Goal: Task Accomplishment & Management: Use online tool/utility

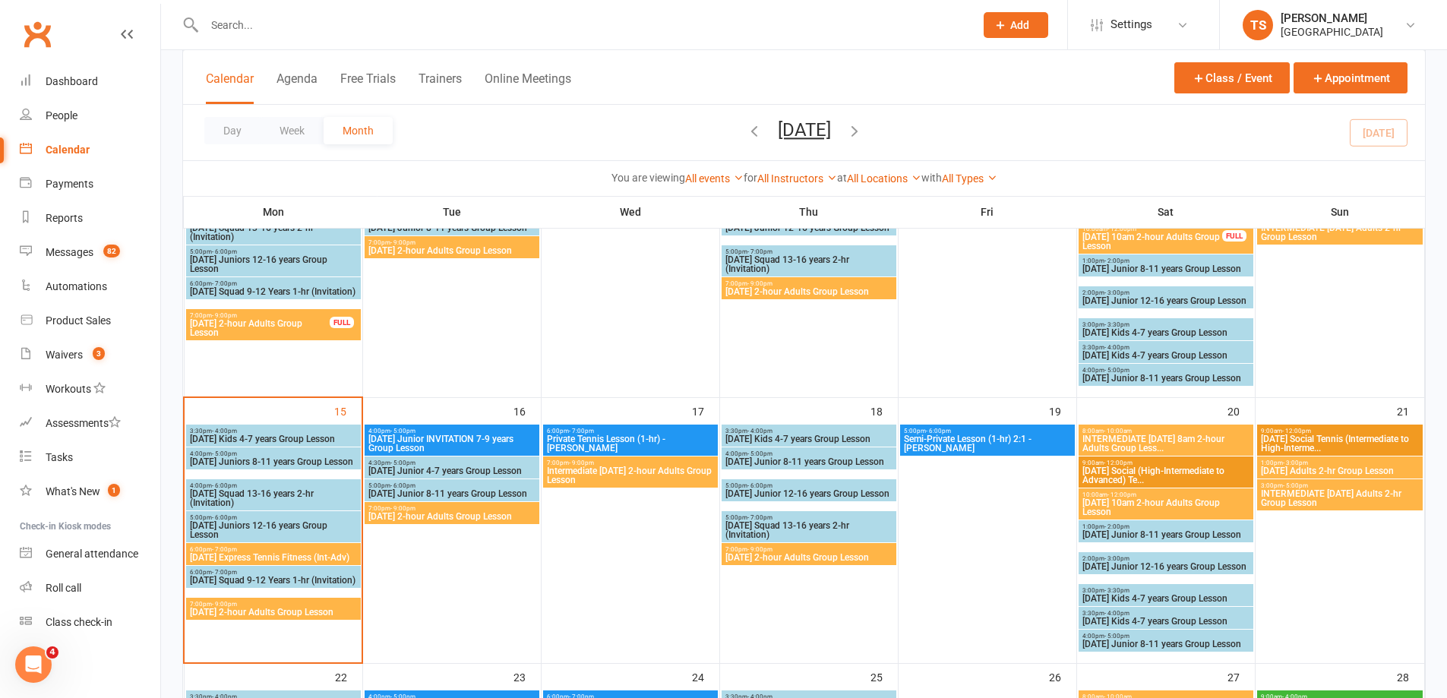
click at [466, 447] on span "[DATE] Junior INVITATION 7-9 years Group Lesson" at bounding box center [452, 444] width 169 height 18
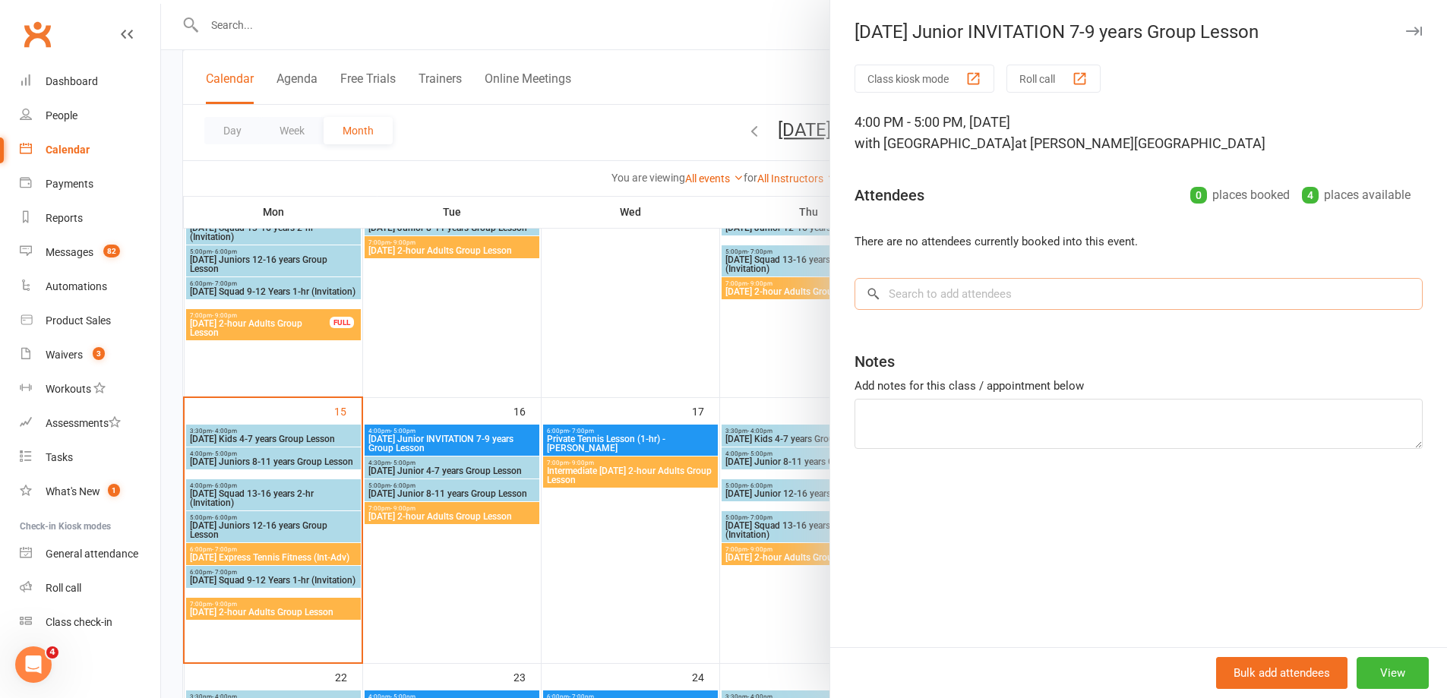
drag, startPoint x: 877, startPoint y: 300, endPoint x: 897, endPoint y: 296, distance: 20.3
click at [880, 300] on input "search" at bounding box center [1139, 294] width 568 height 32
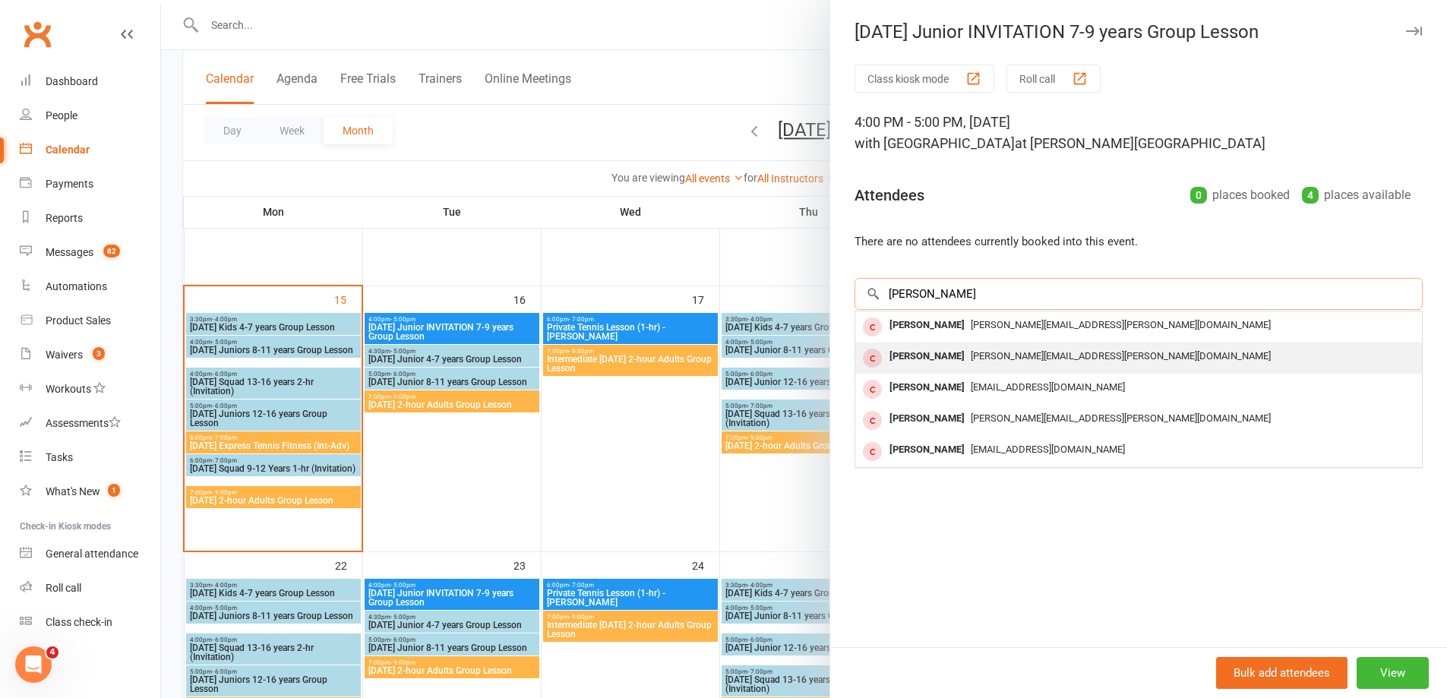
scroll to position [532, 0]
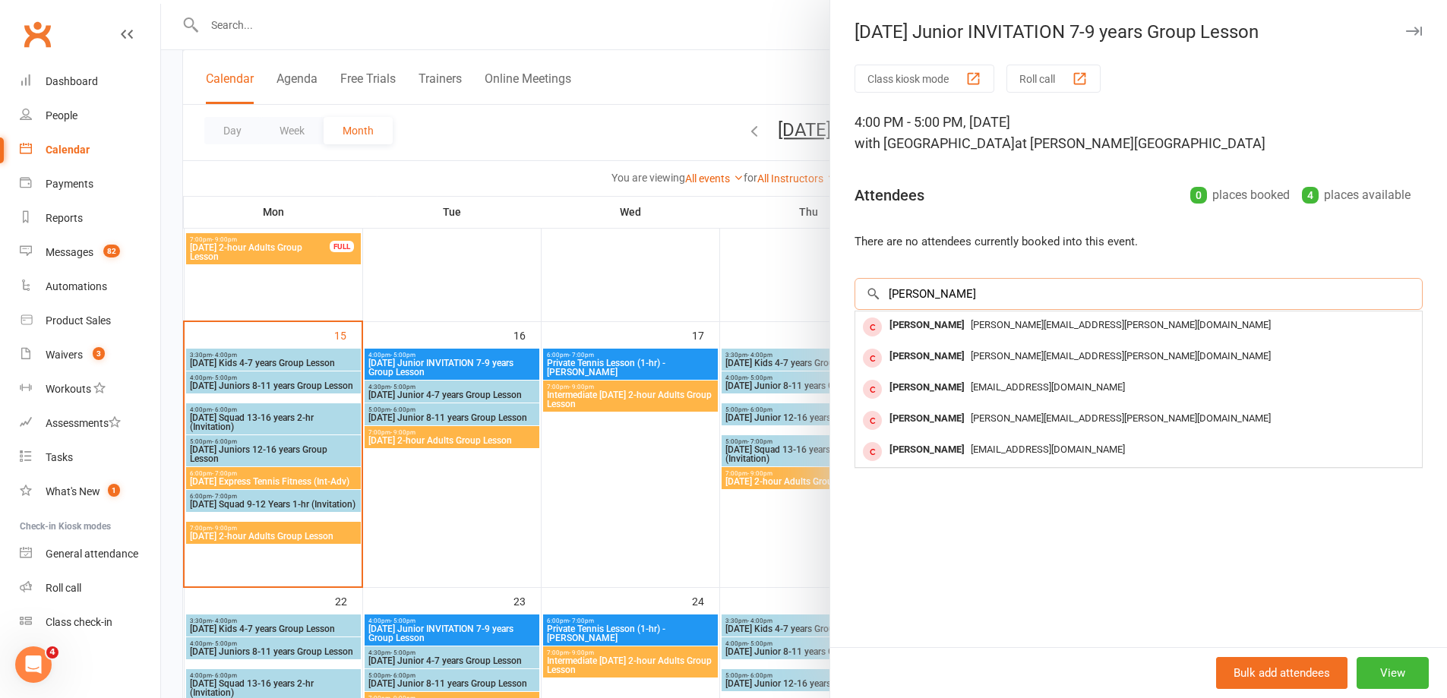
drag, startPoint x: 912, startPoint y: 295, endPoint x: 868, endPoint y: 280, distance: 46.4
click at [868, 280] on input "[PERSON_NAME]" at bounding box center [1139, 294] width 568 height 32
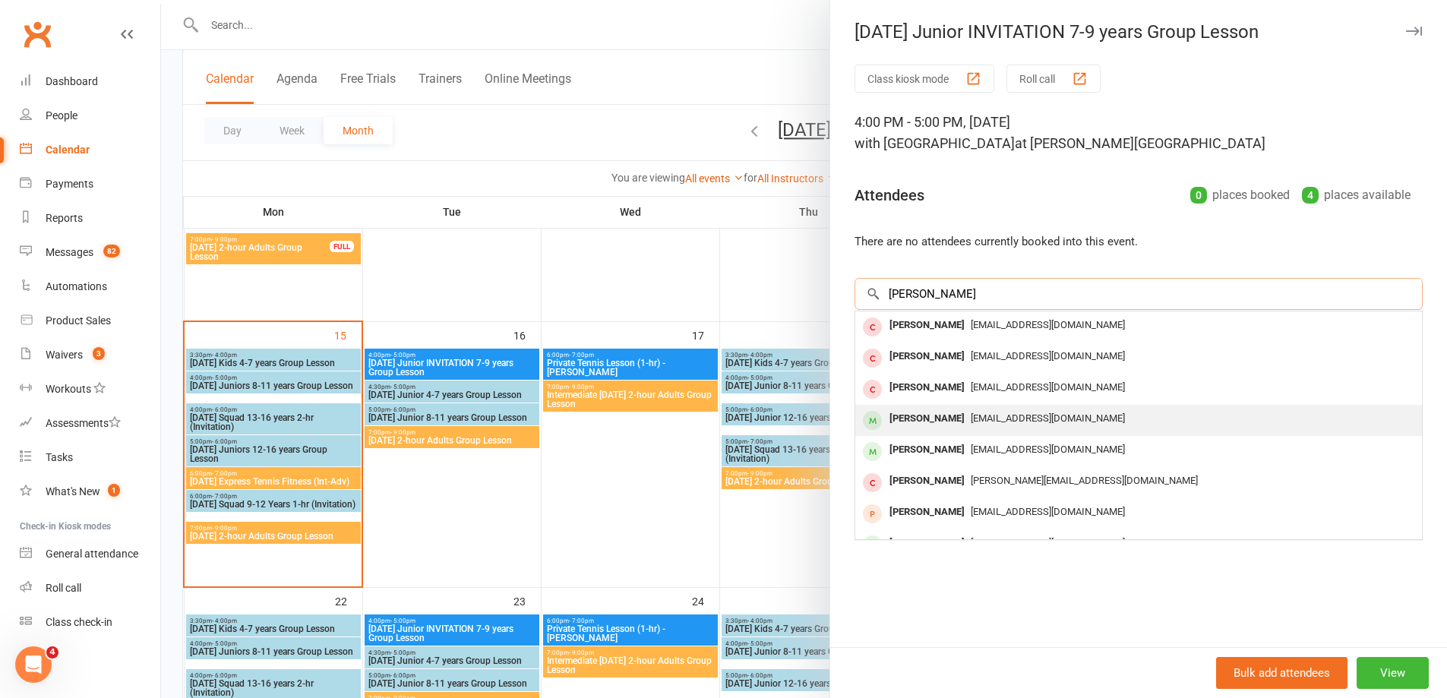
type input "[PERSON_NAME]"
click at [937, 419] on div "[PERSON_NAME]" at bounding box center [927, 419] width 87 height 22
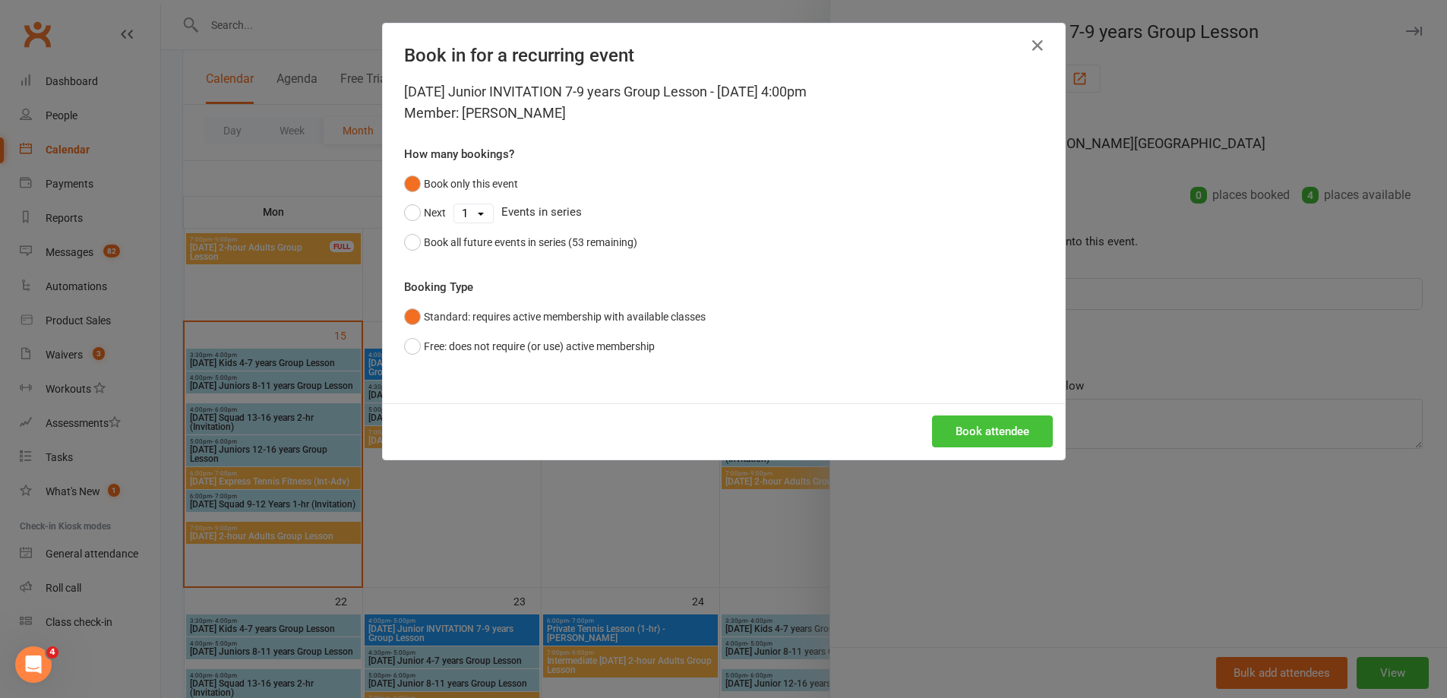
click at [997, 438] on button "Book attendee" at bounding box center [992, 432] width 121 height 32
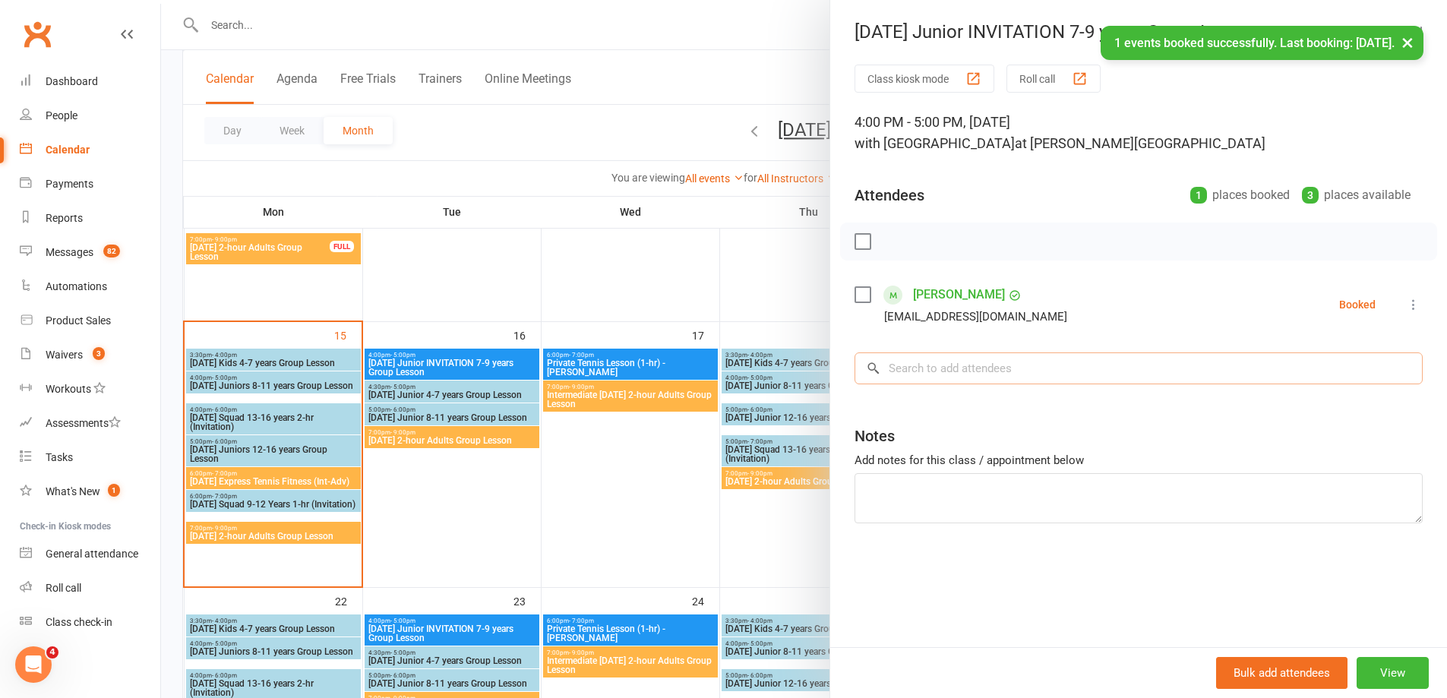
click at [898, 366] on input "search" at bounding box center [1139, 369] width 568 height 32
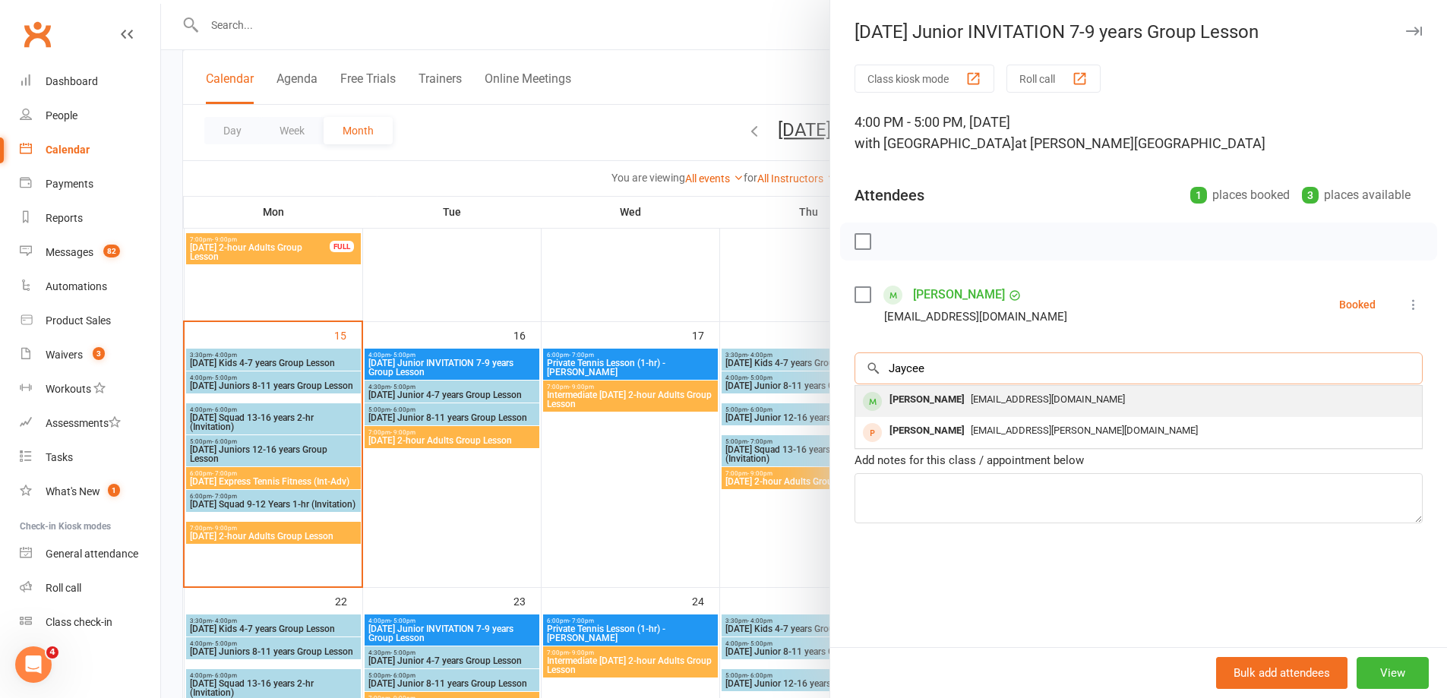
type input "Jaycee"
click at [923, 397] on div "[PERSON_NAME]" at bounding box center [927, 400] width 87 height 22
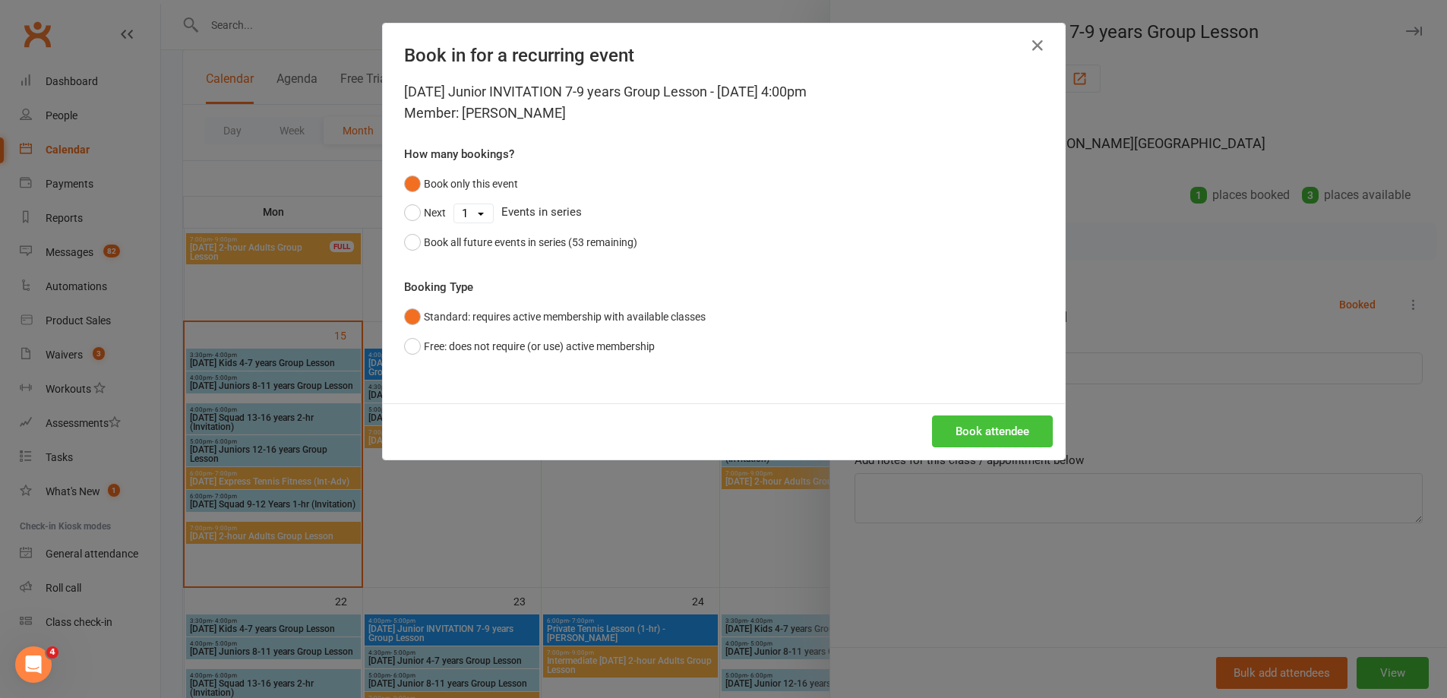
click at [1008, 444] on button "Book attendee" at bounding box center [992, 432] width 121 height 32
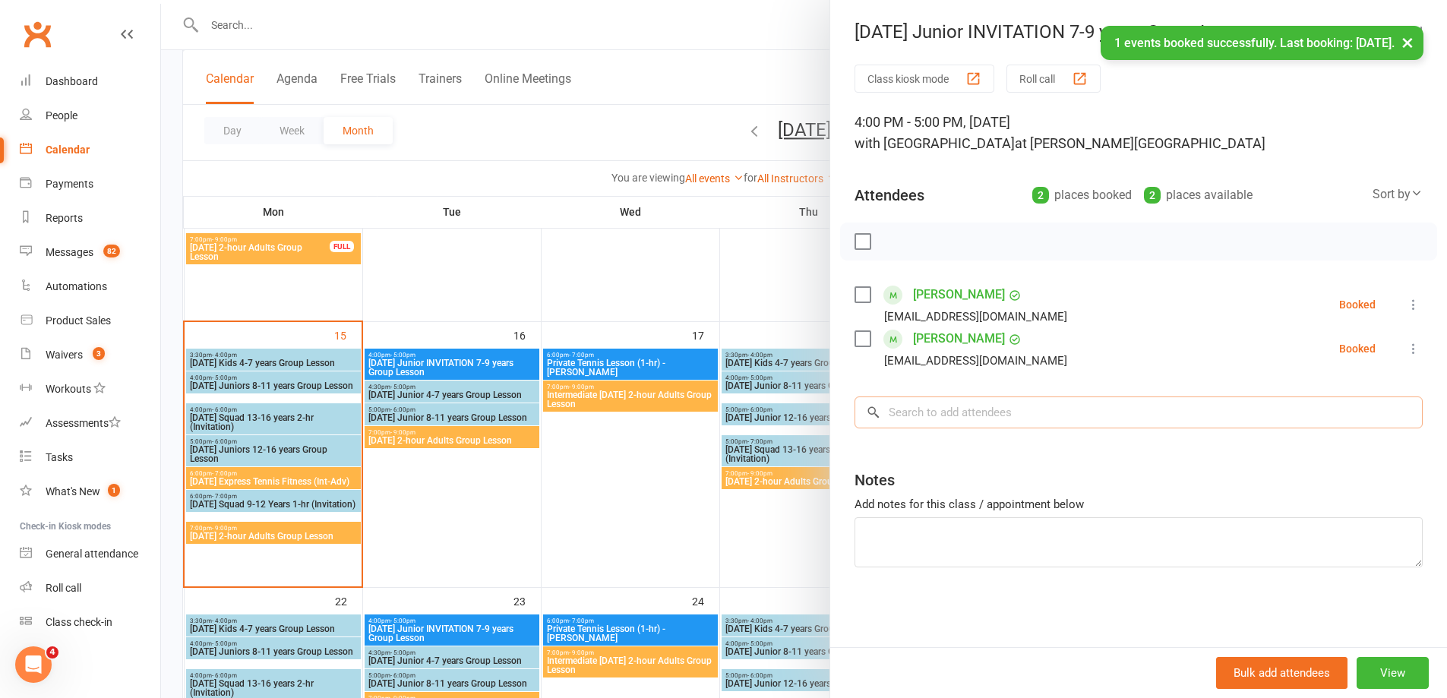
click at [881, 419] on input "search" at bounding box center [1139, 413] width 568 height 32
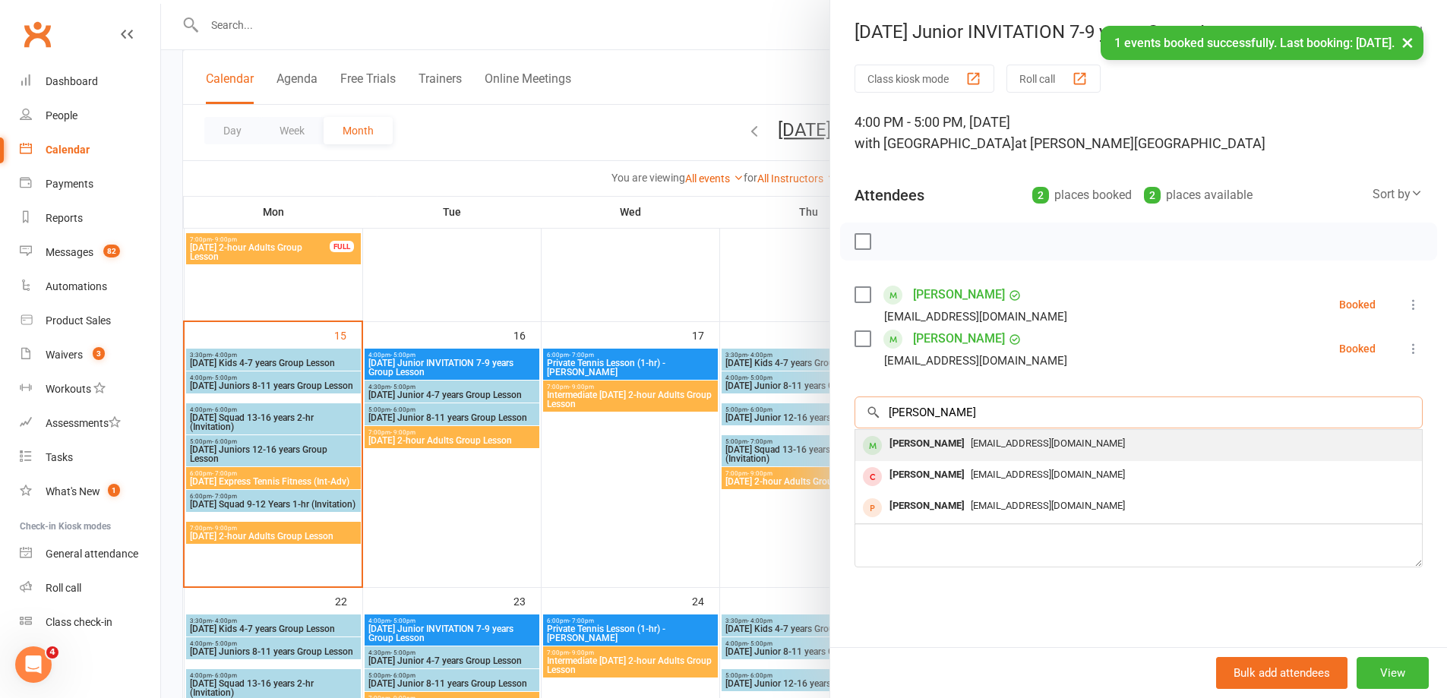
type input "[PERSON_NAME]"
click at [911, 448] on div "[PERSON_NAME]" at bounding box center [927, 444] width 87 height 22
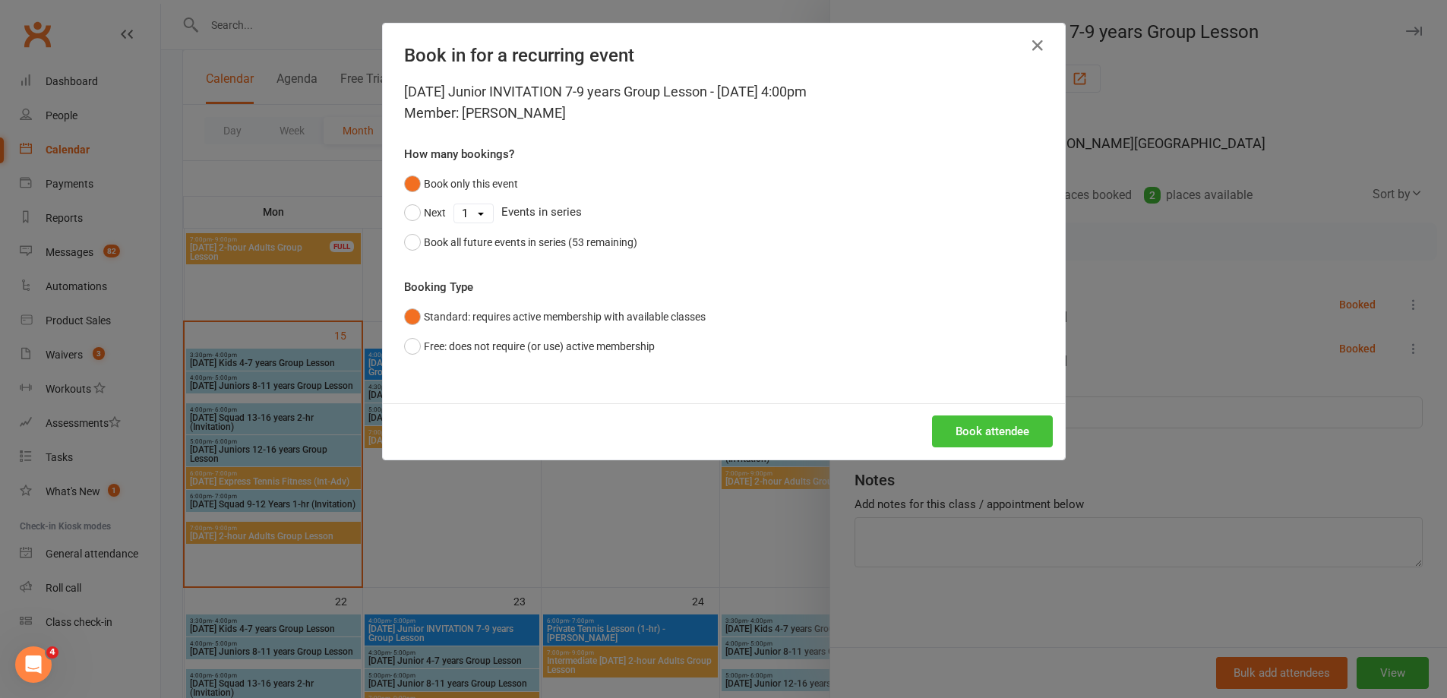
click at [964, 438] on button "Book attendee" at bounding box center [992, 432] width 121 height 32
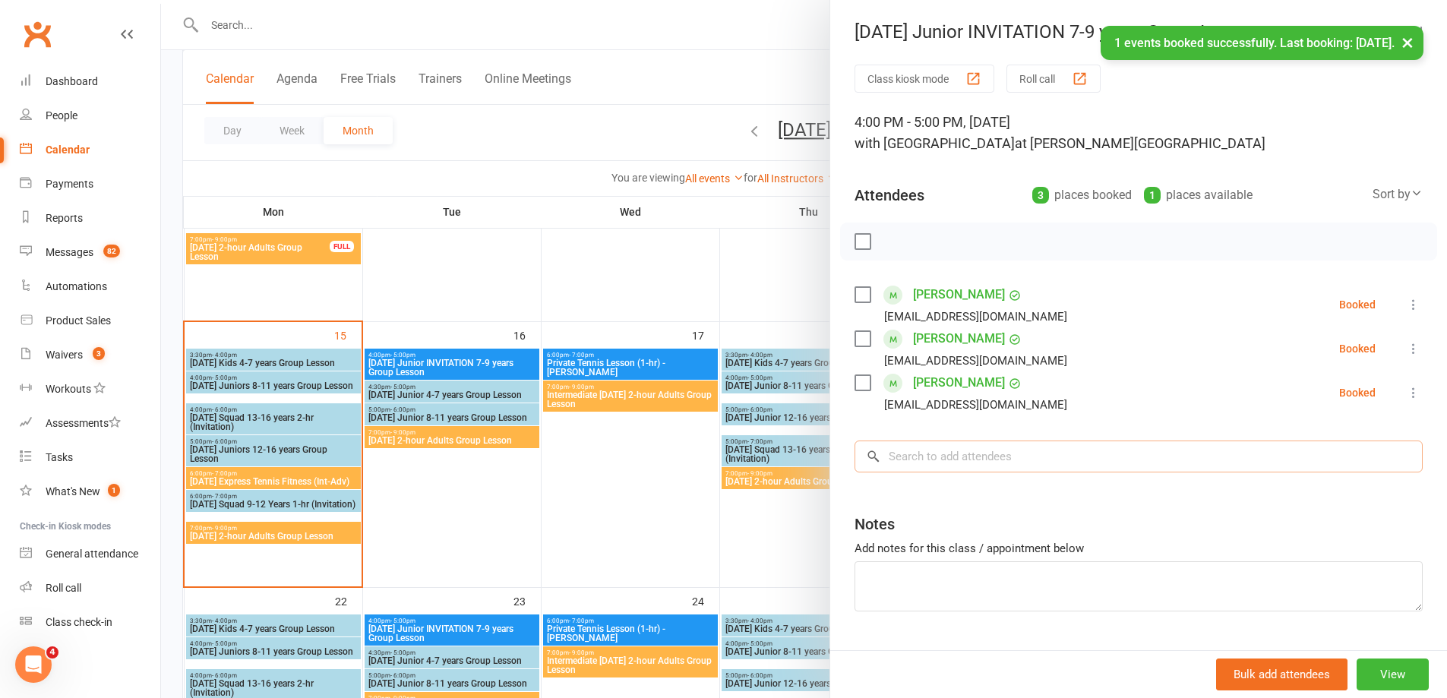
click at [883, 463] on input "search" at bounding box center [1139, 457] width 568 height 32
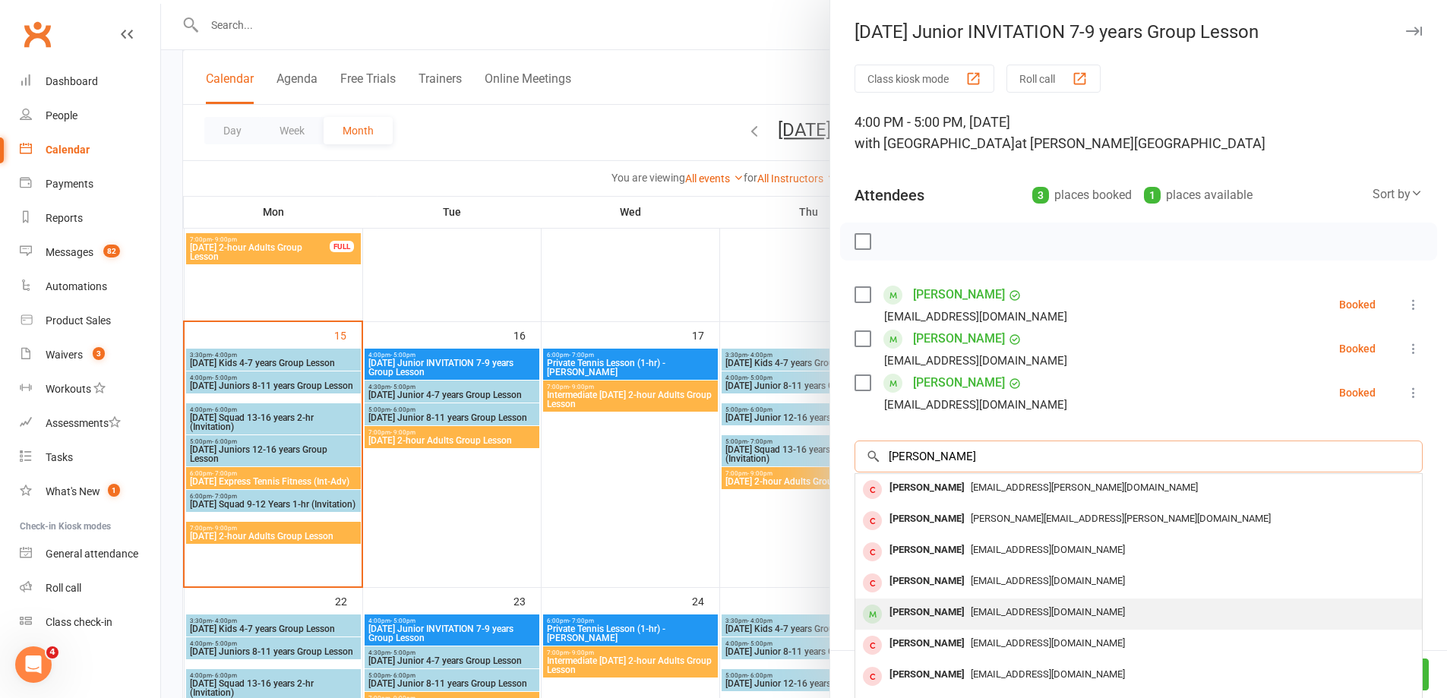
type input "[PERSON_NAME]"
click at [889, 612] on div "[PERSON_NAME]" at bounding box center [927, 613] width 87 height 22
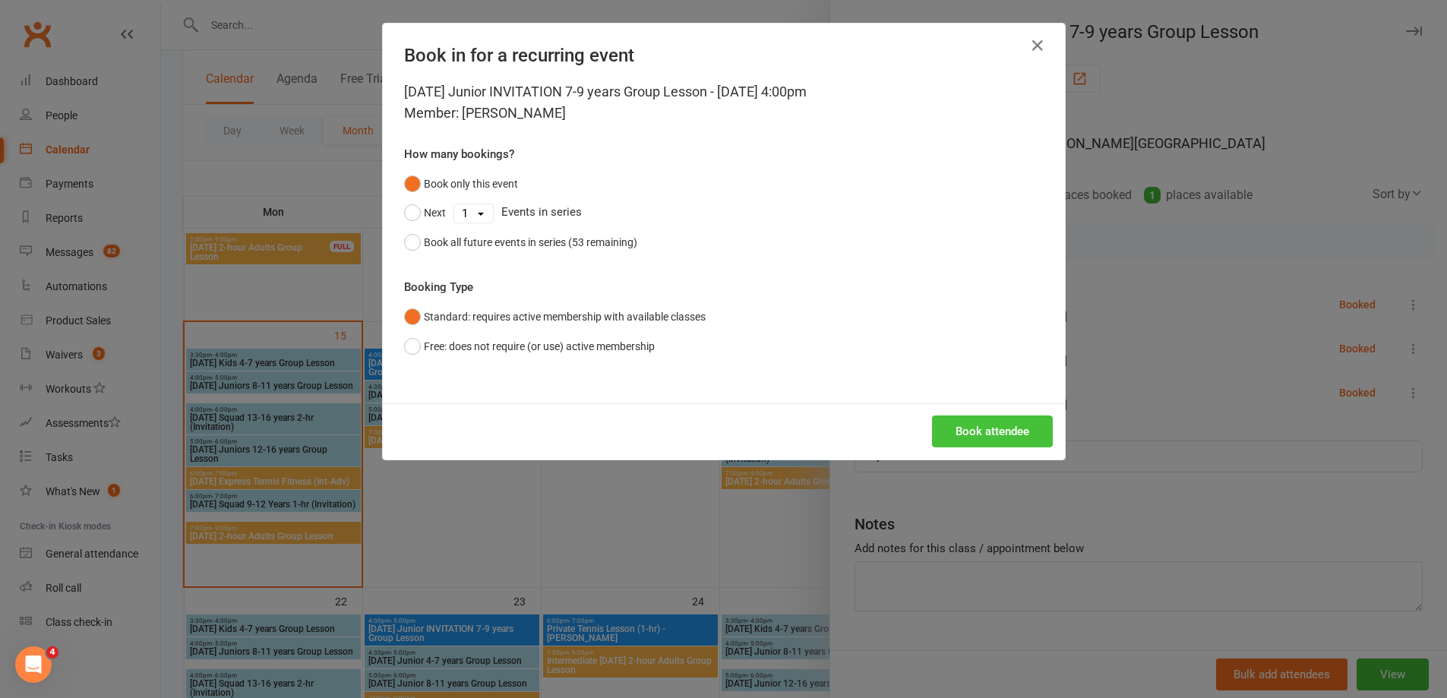
click at [968, 426] on button "Book attendee" at bounding box center [992, 432] width 121 height 32
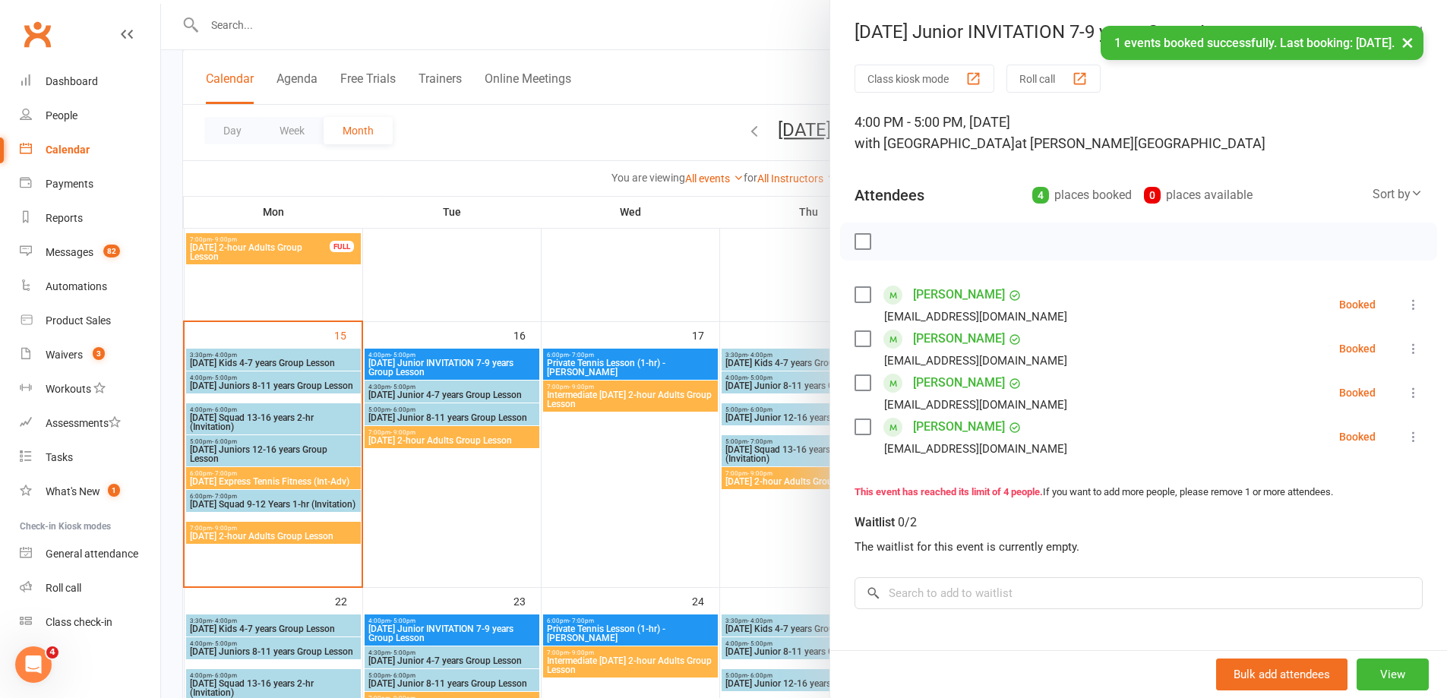
click at [633, 454] on div at bounding box center [804, 349] width 1286 height 698
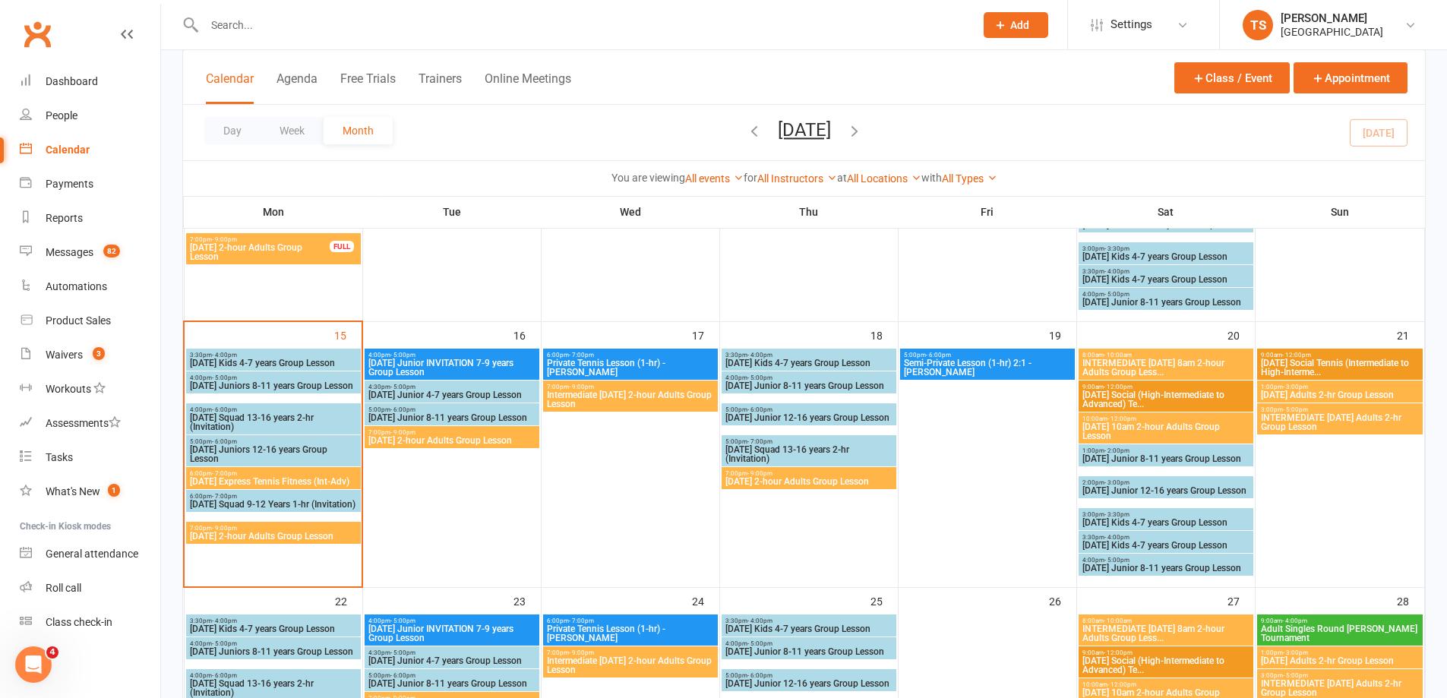
click at [428, 390] on span "[DATE] Junior 4-7 years Group Lesson" at bounding box center [452, 394] width 169 height 9
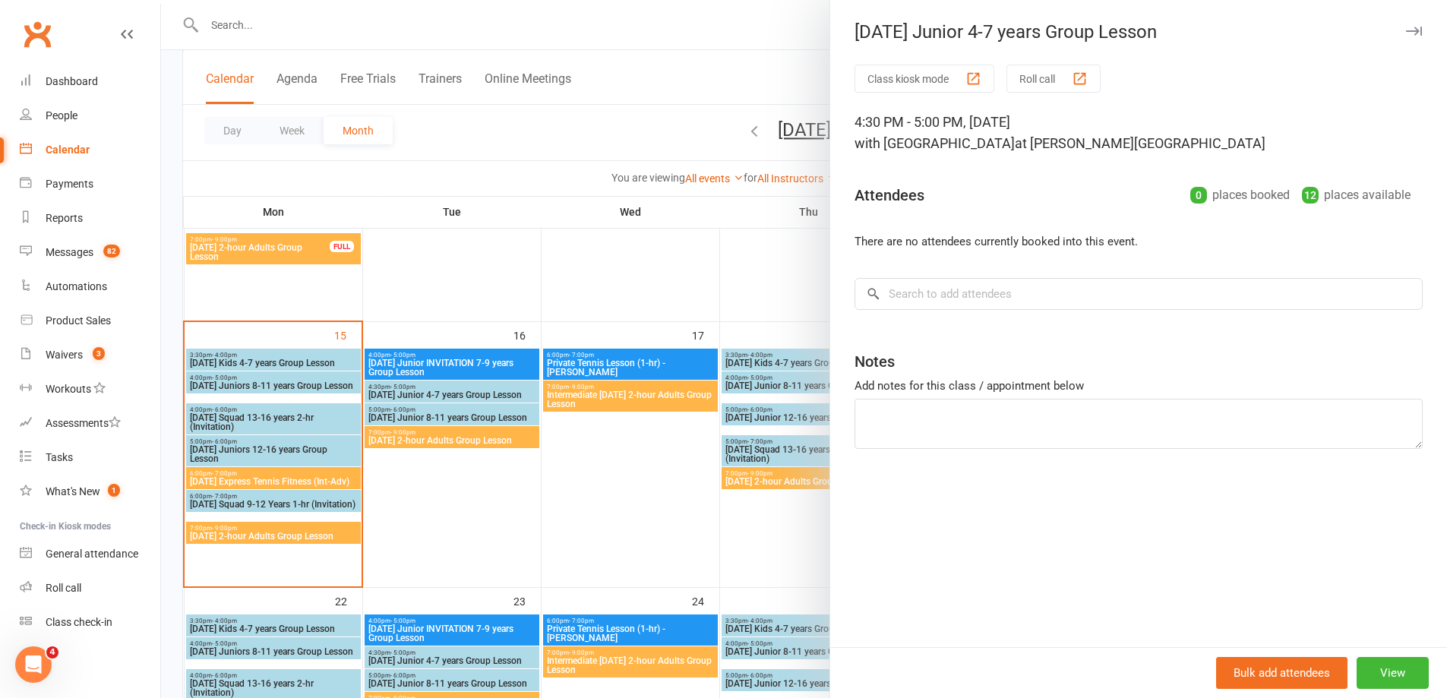
click at [396, 413] on div at bounding box center [804, 349] width 1286 height 698
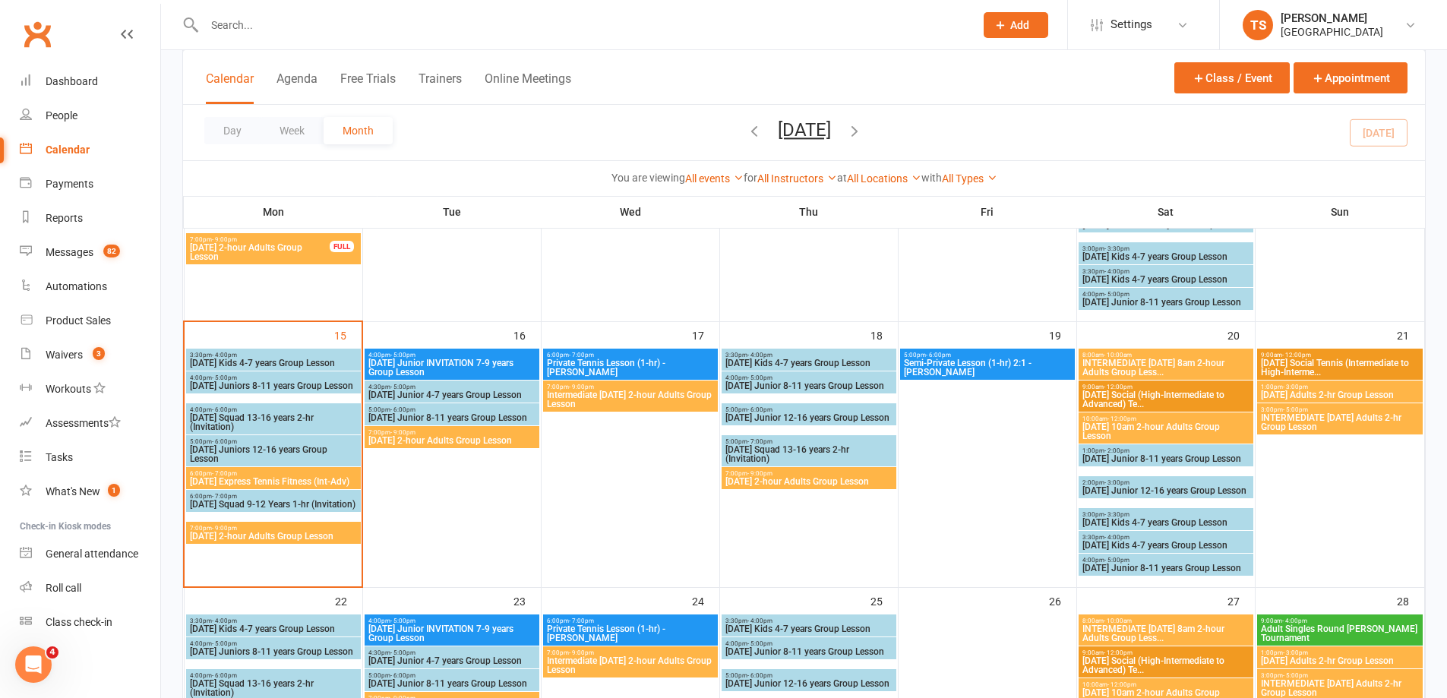
click at [299, 477] on span "[DATE] Express Tennis Fitness (Int-Adv)" at bounding box center [273, 481] width 169 height 9
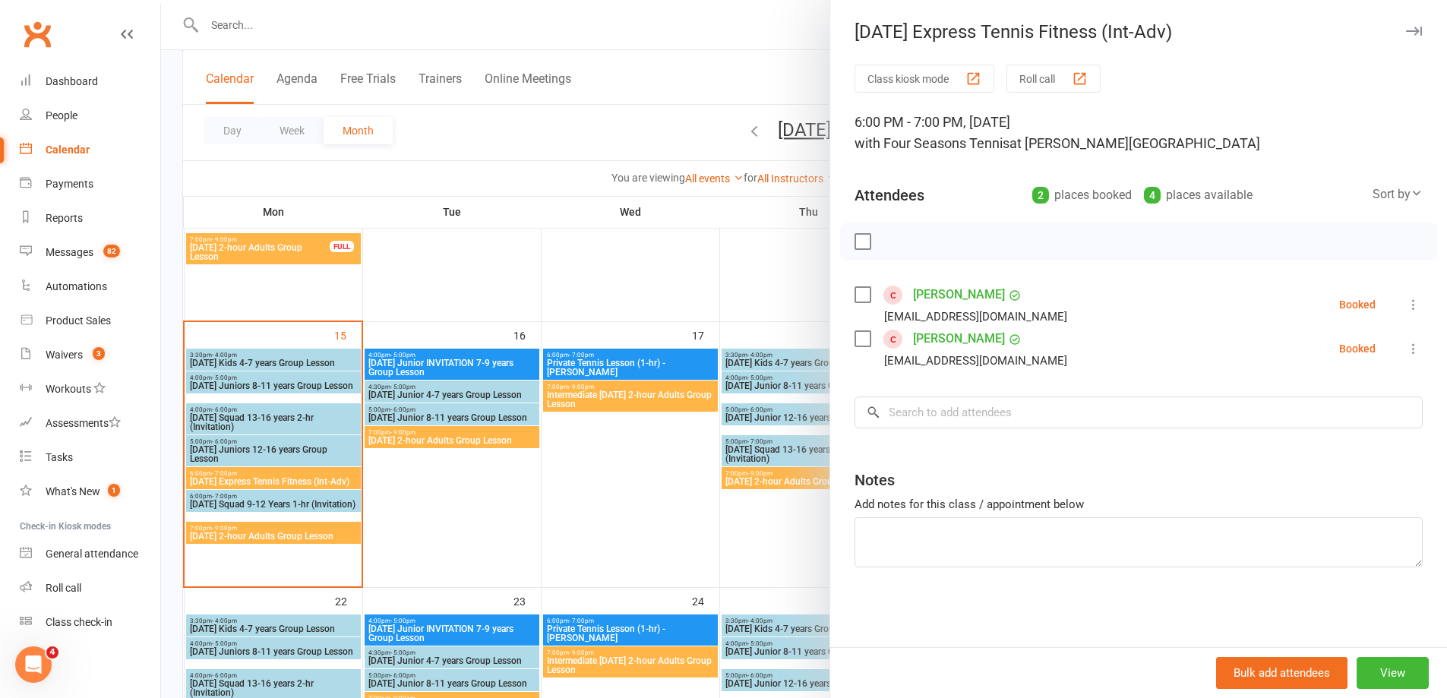
click at [264, 539] on div at bounding box center [804, 349] width 1286 height 698
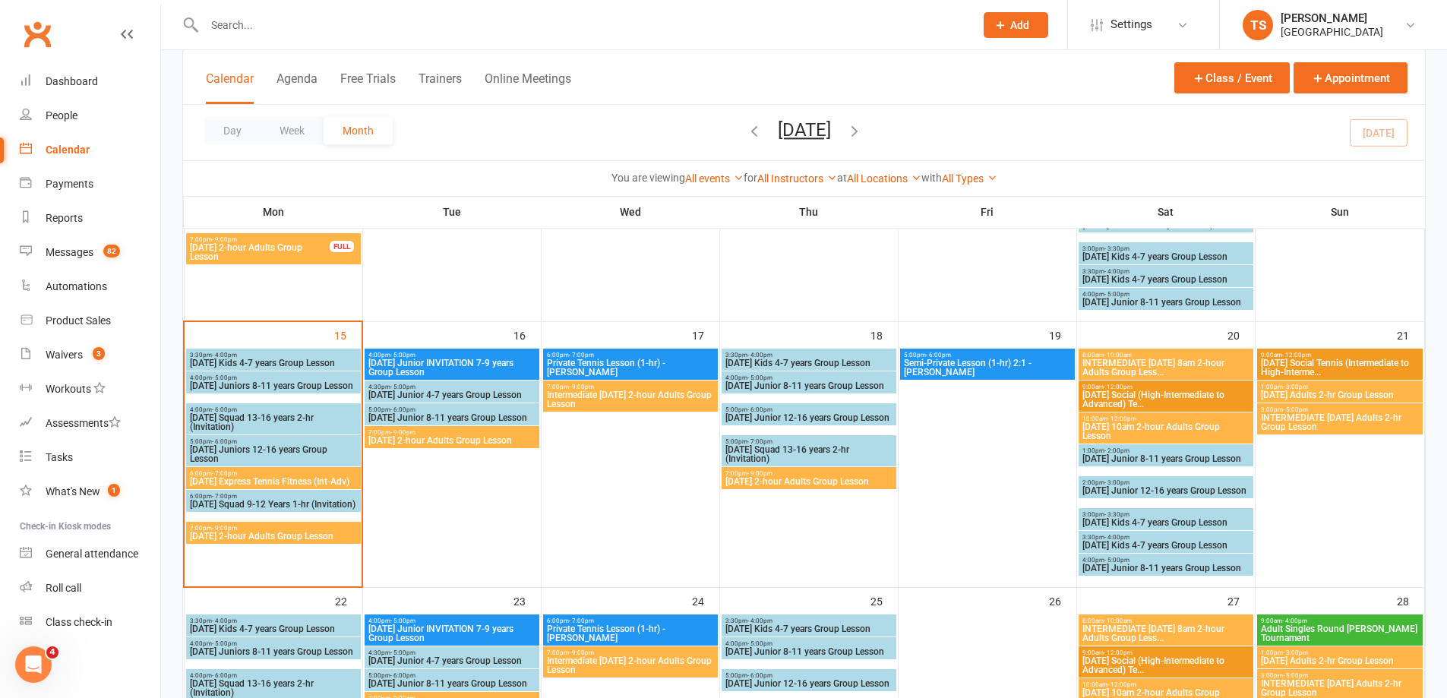
click at [264, 537] on span "[DATE] 2-hour Adults Group Lesson" at bounding box center [273, 536] width 169 height 9
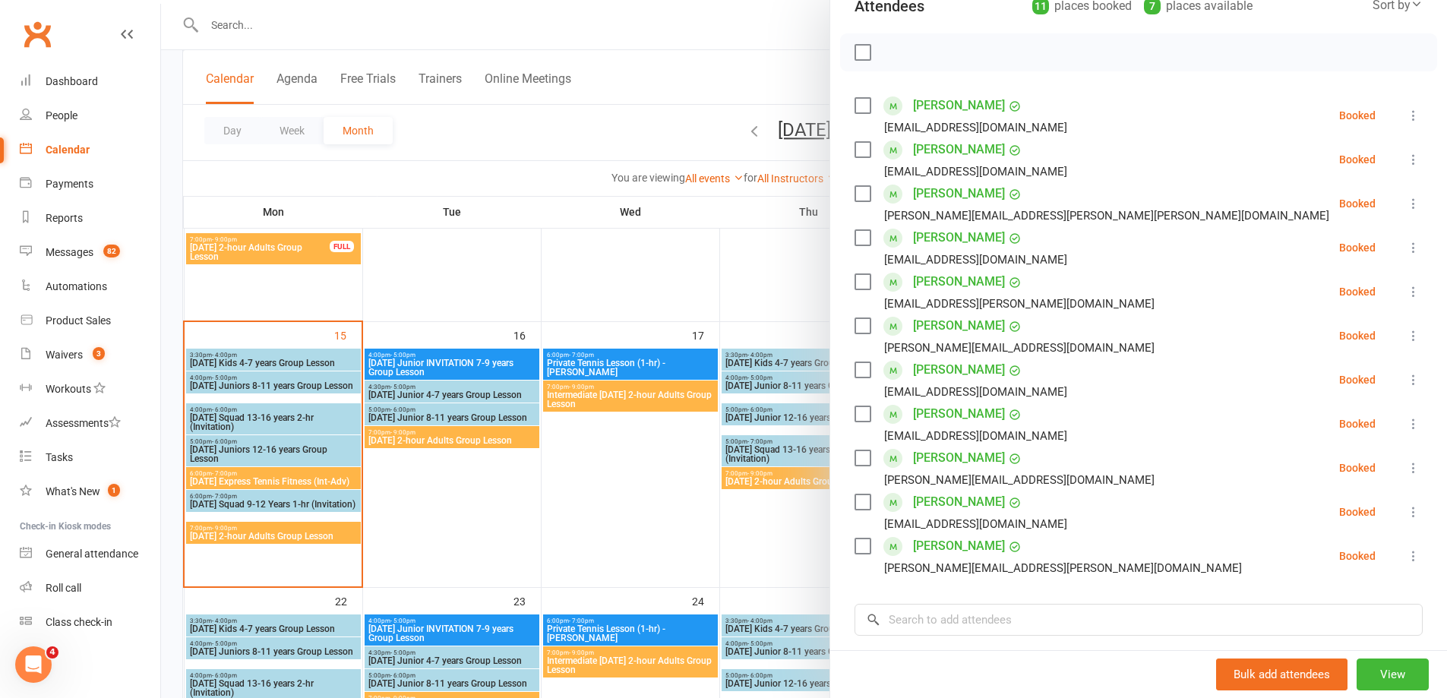
scroll to position [228, 0]
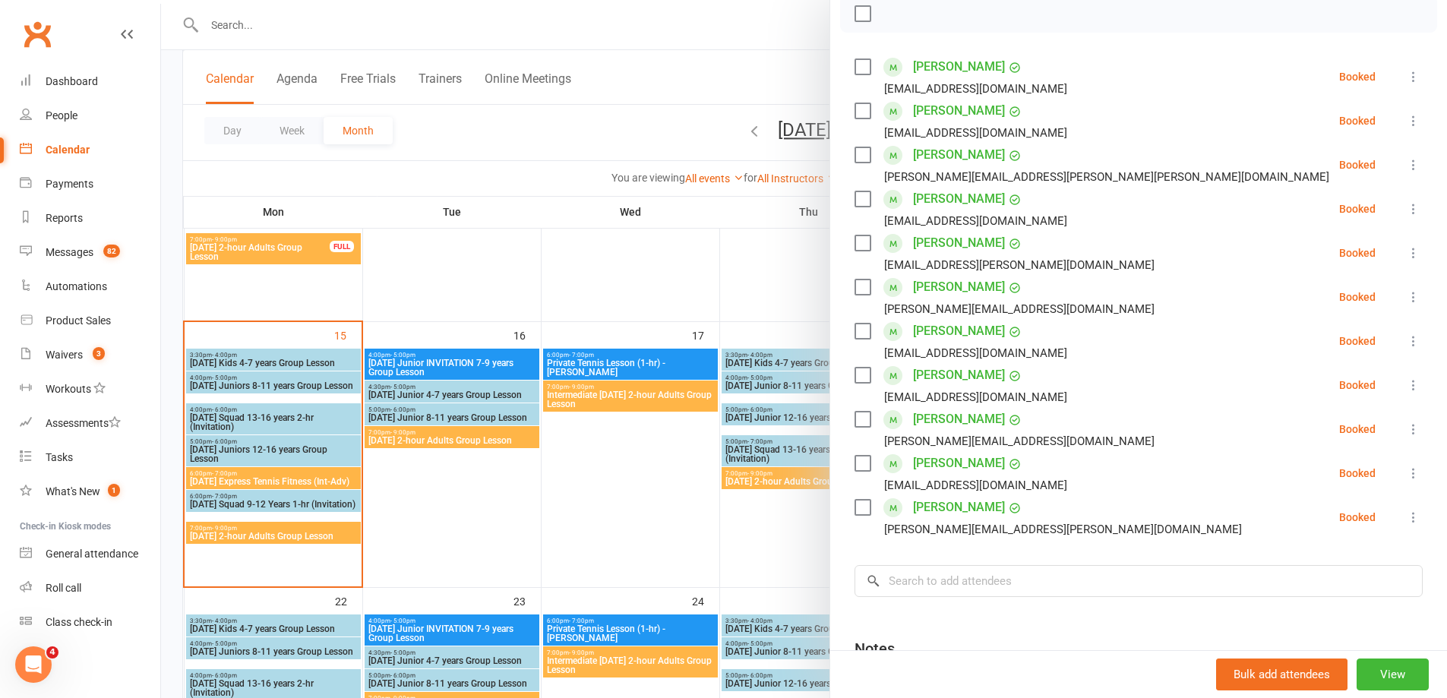
click at [952, 243] on link "[PERSON_NAME]" at bounding box center [959, 243] width 92 height 24
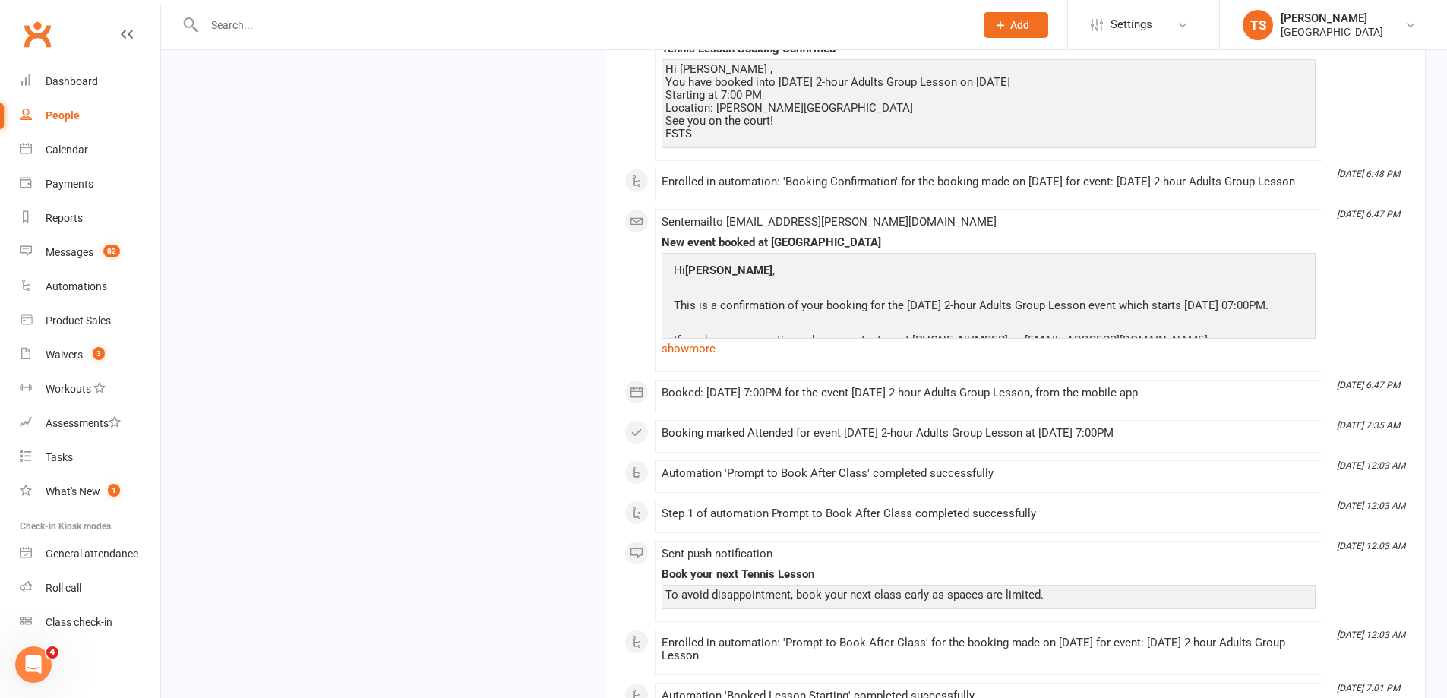
scroll to position [8922, 0]
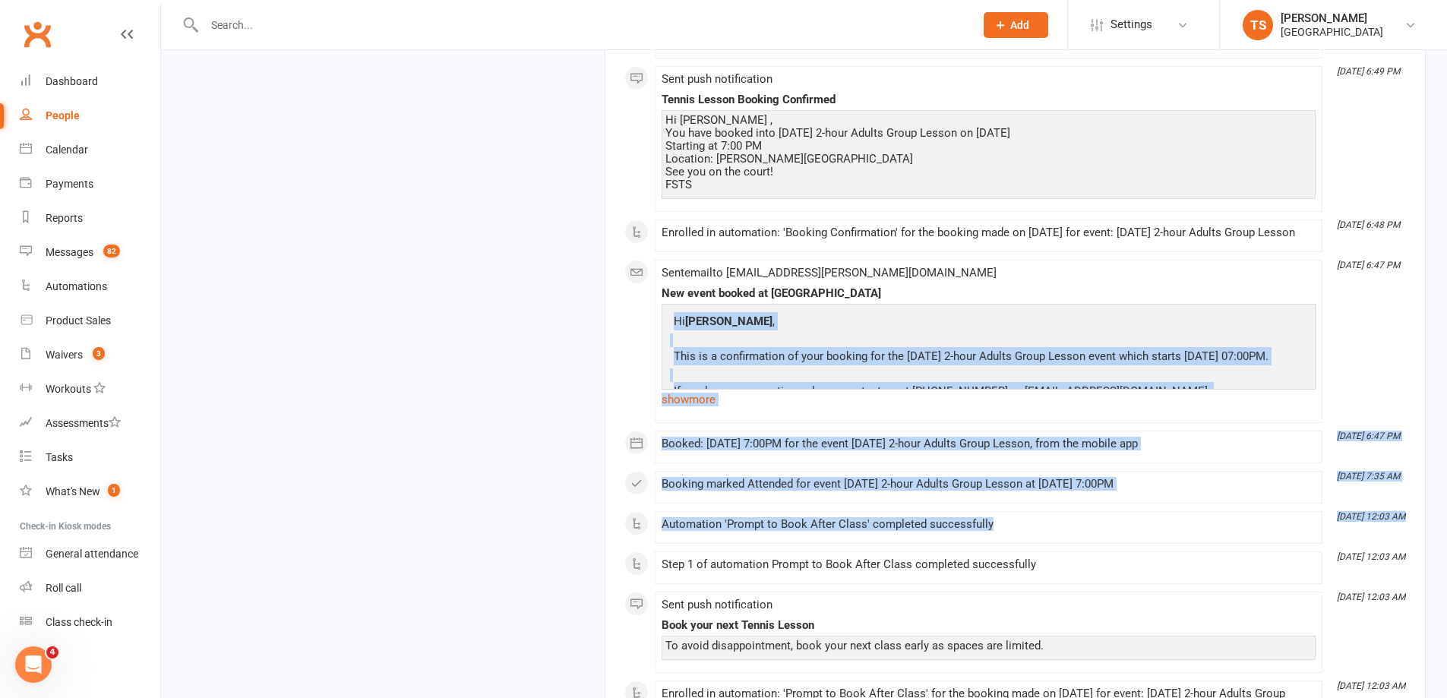
drag, startPoint x: 1447, startPoint y: 481, endPoint x: 1457, endPoint y: 590, distance: 109.9
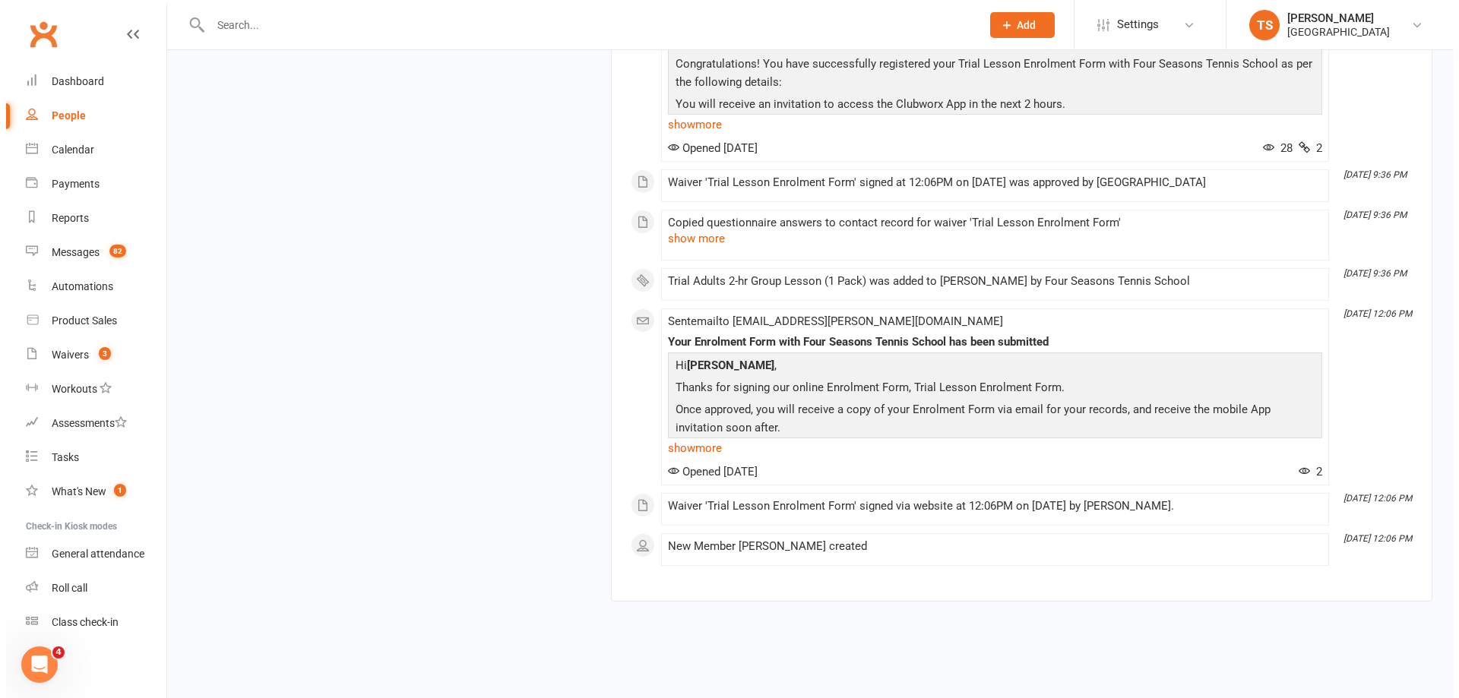
scroll to position [18913, 0]
click at [687, 236] on button "show more" at bounding box center [690, 238] width 57 height 18
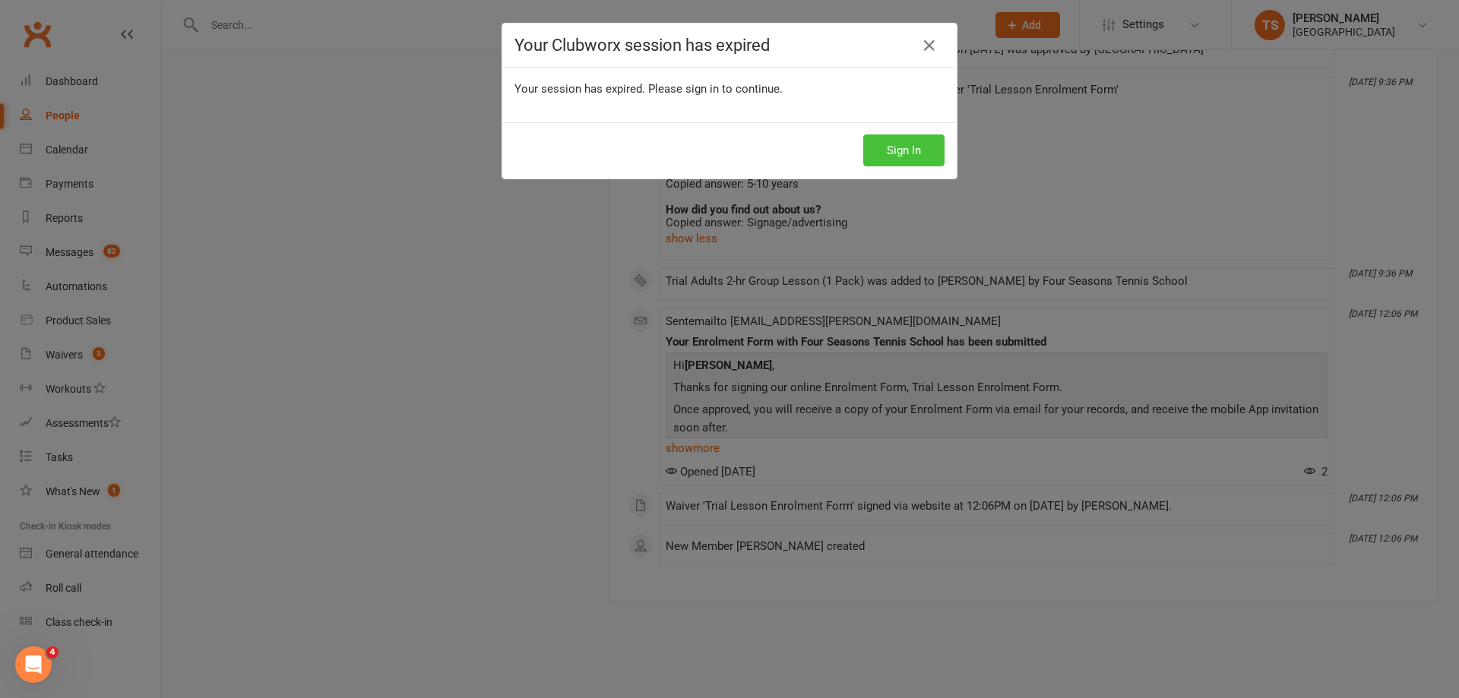
drag, startPoint x: 906, startPoint y: 149, endPoint x: 899, endPoint y: 141, distance: 10.2
click at [903, 146] on button "Sign In" at bounding box center [903, 150] width 81 height 32
